Goal: Task Accomplishment & Management: Manage account settings

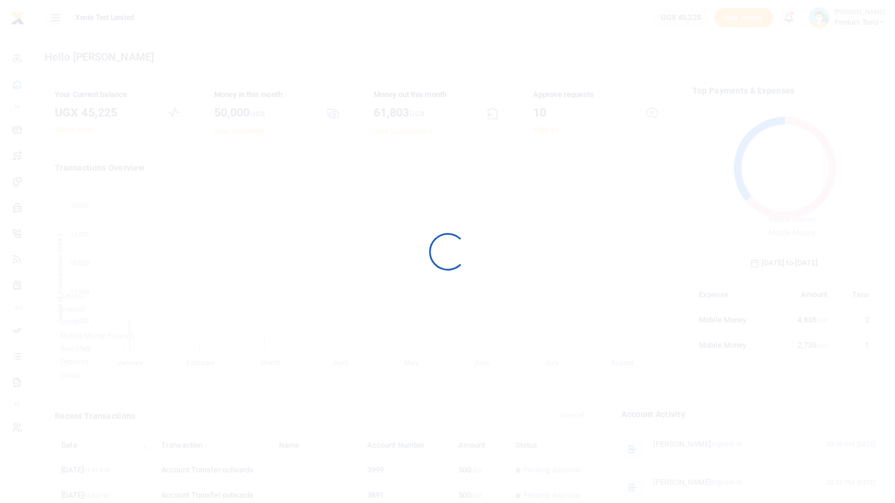
scroll to position [9, 9]
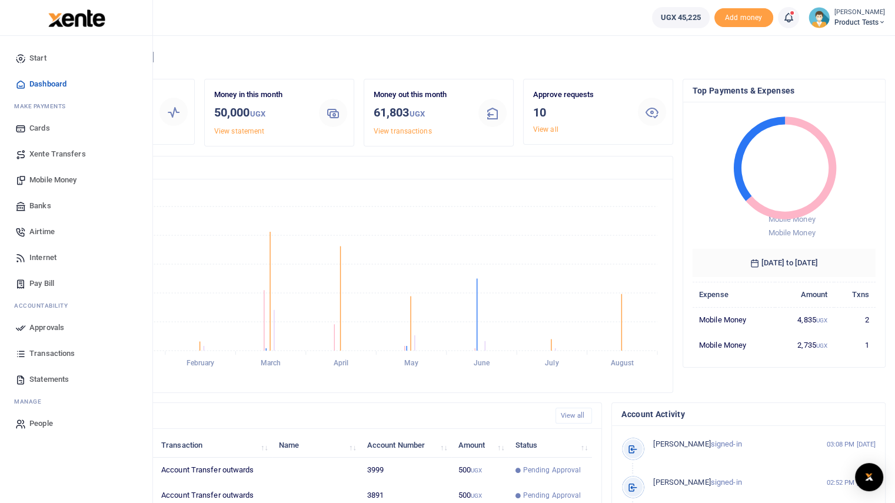
click at [45, 352] on span "Transactions" at bounding box center [51, 354] width 45 height 12
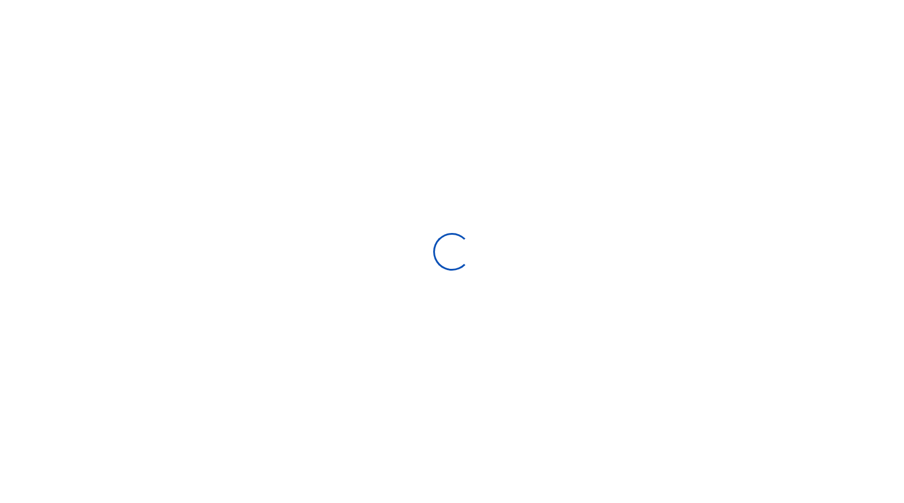
select select
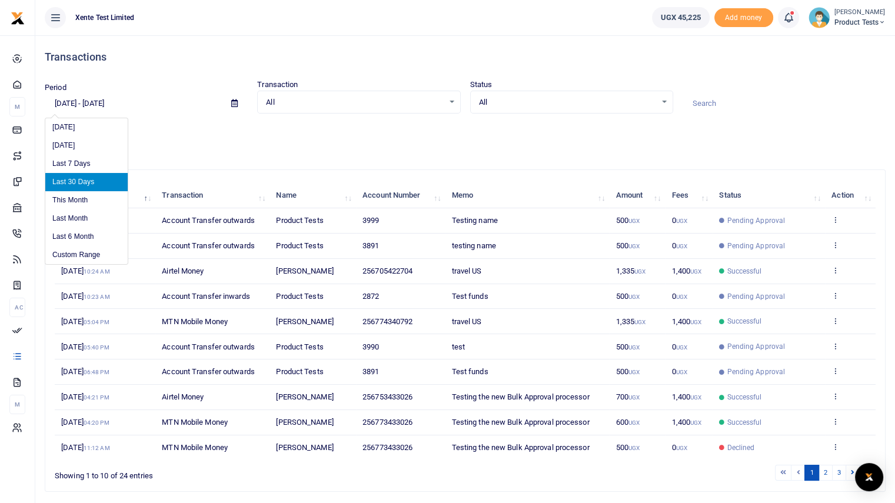
click at [142, 103] on input "07/22/2025 - 08/20/2025" at bounding box center [133, 104] width 177 height 20
click at [85, 250] on li "Custom Range" at bounding box center [86, 255] width 82 height 18
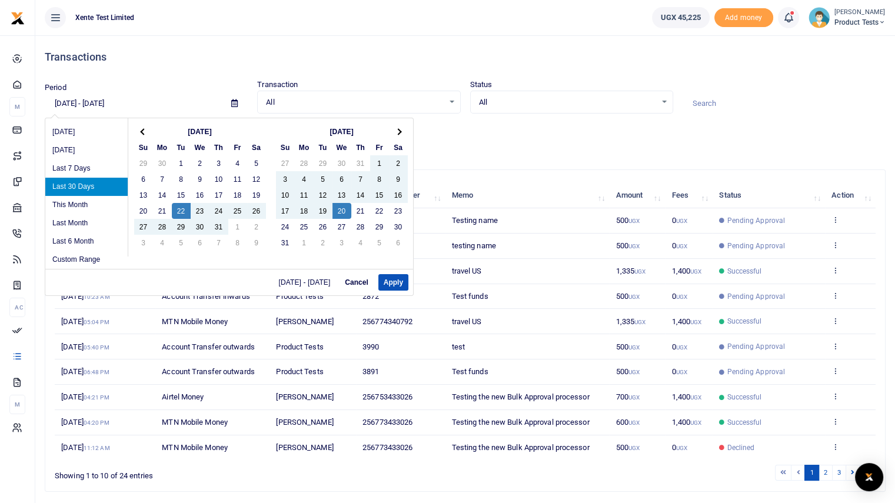
click at [200, 126] on th "Jul 2025" at bounding box center [200, 132] width 94 height 16
click at [79, 258] on li "Custom Range" at bounding box center [86, 260] width 82 height 18
click at [141, 134] on th at bounding box center [143, 132] width 19 height 16
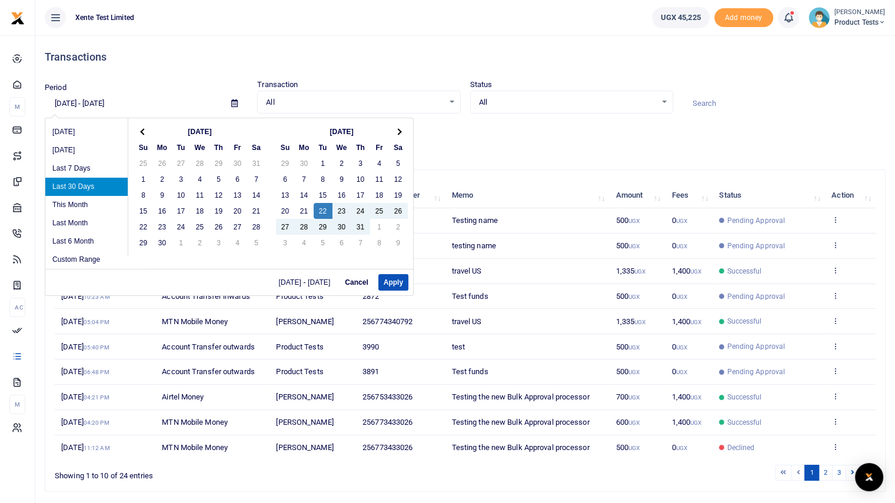
click at [141, 134] on th at bounding box center [143, 132] width 19 height 16
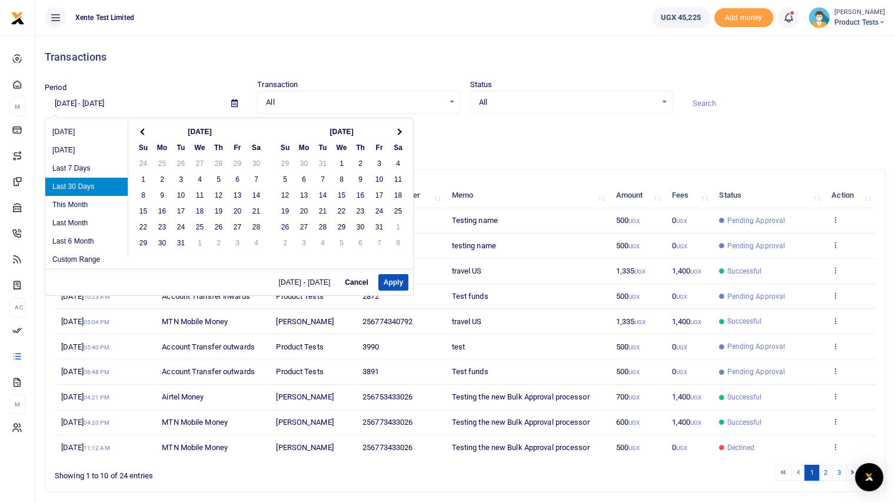
click at [141, 134] on th at bounding box center [143, 132] width 19 height 16
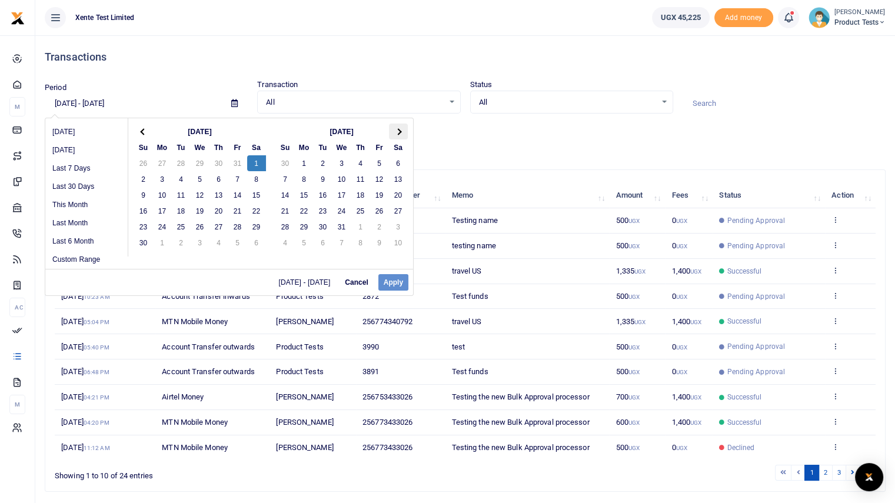
click at [395, 128] on th at bounding box center [398, 132] width 19 height 16
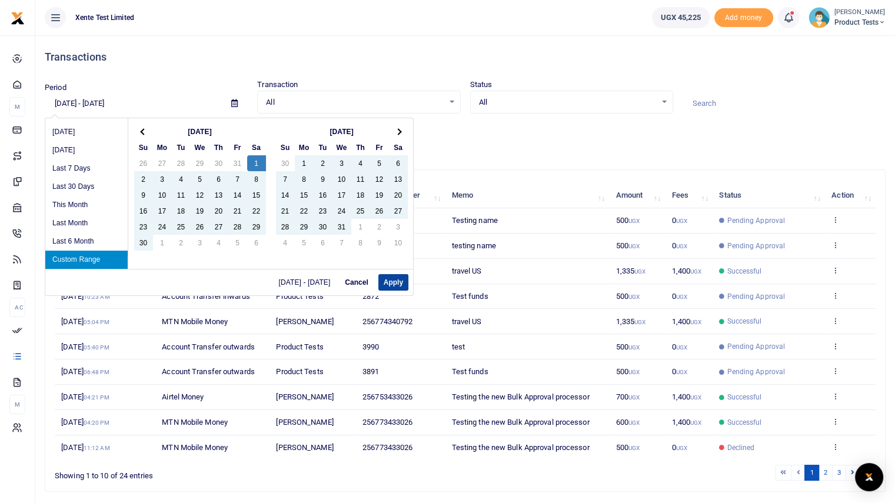
click at [388, 281] on button "Apply" at bounding box center [393, 282] width 30 height 16
type input "06/01/2024 - 11/21/2024"
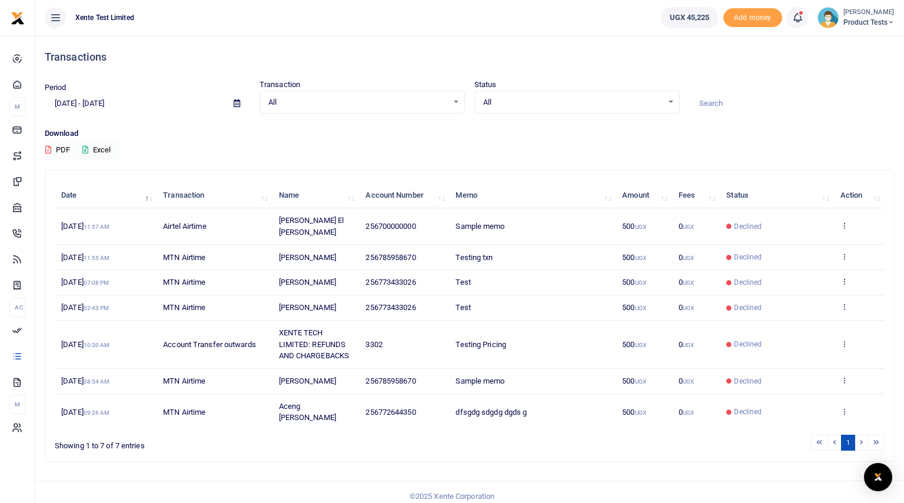
click at [61, 146] on button "PDF" at bounding box center [58, 150] width 26 height 20
click at [96, 145] on button "Excel" at bounding box center [96, 150] width 48 height 20
click at [855, 9] on small "[PERSON_NAME]" at bounding box center [868, 13] width 51 height 10
click at [844, 45] on link "Switch accounts" at bounding box center [849, 43] width 93 height 16
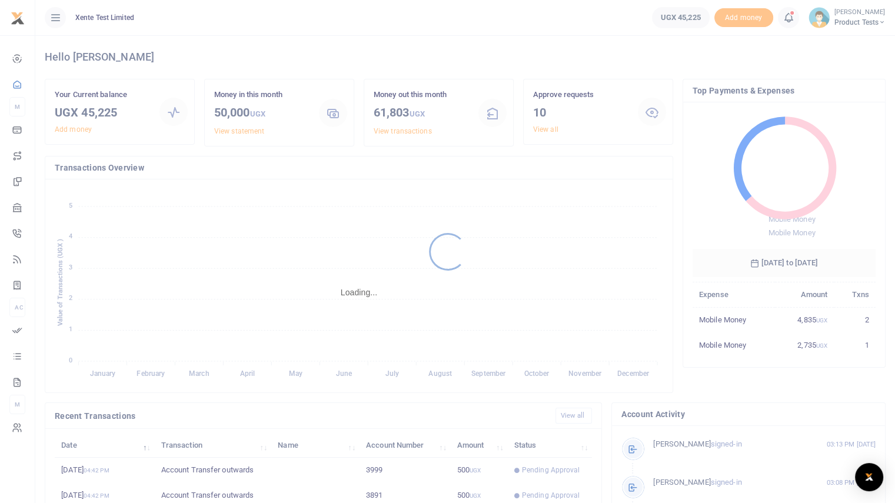
scroll to position [9, 9]
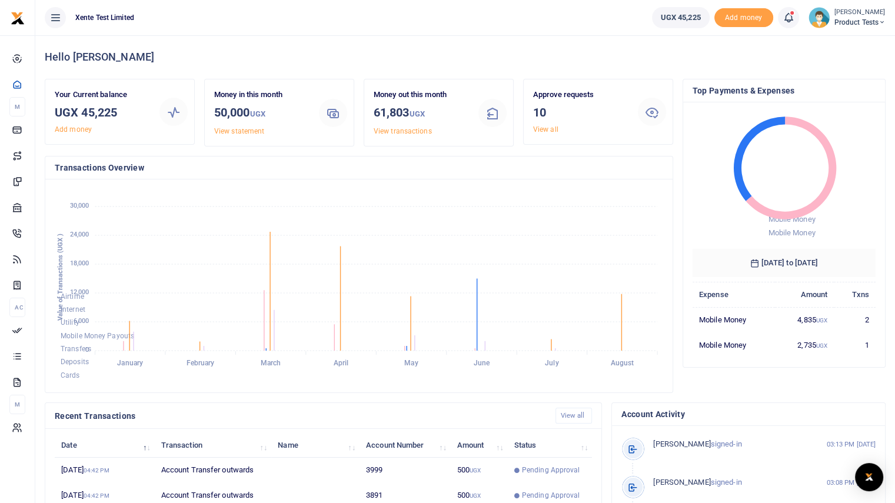
click at [843, 21] on span "Product Tests" at bounding box center [859, 22] width 51 height 11
click at [828, 106] on link "Logout" at bounding box center [840, 107] width 93 height 16
